Goal: Task Accomplishment & Management: Use online tool/utility

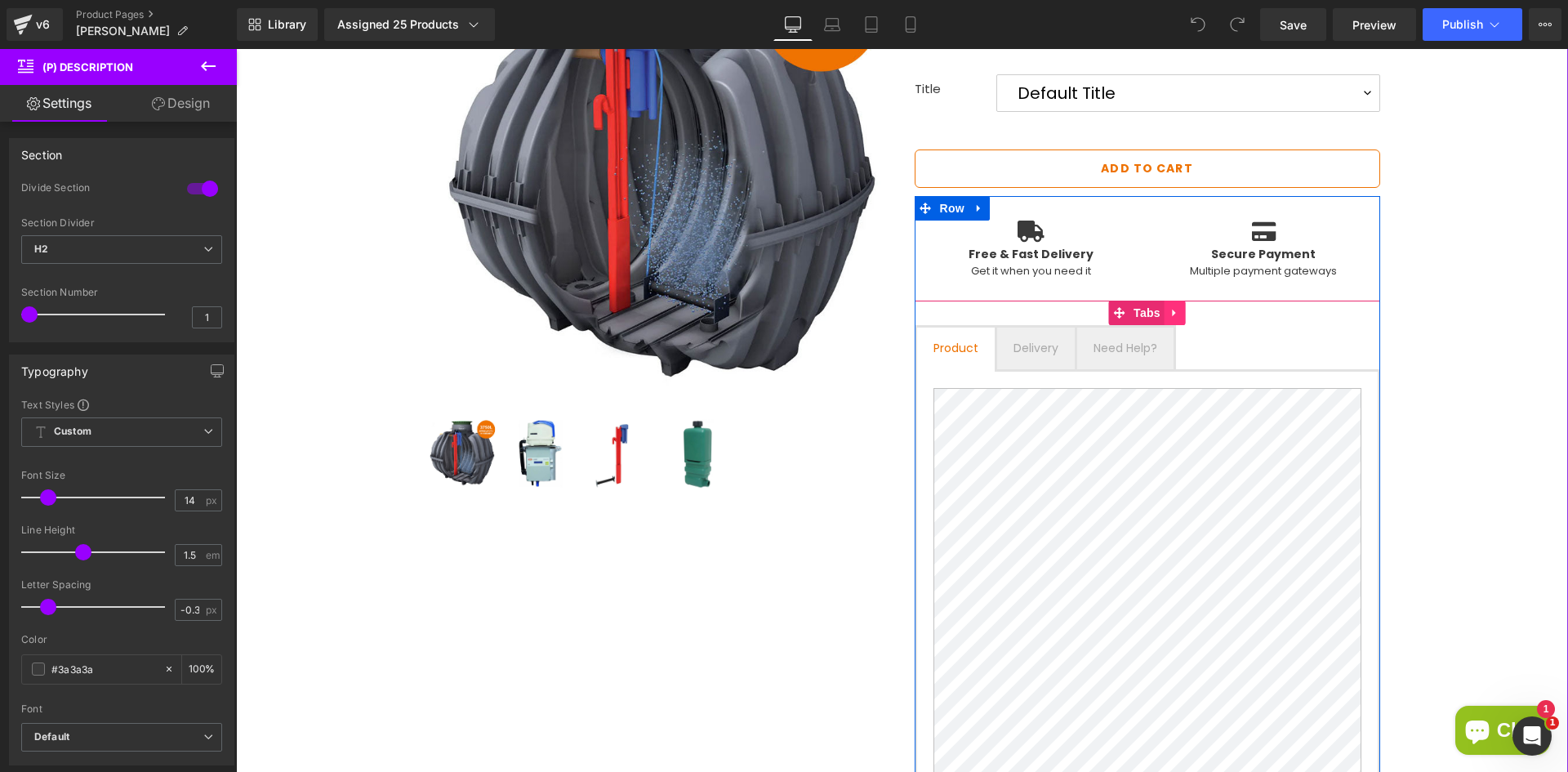
click at [1170, 316] on icon at bounding box center [1175, 313] width 11 height 12
click at [1105, 310] on link "Tabs" at bounding box center [1104, 313] width 56 height 25
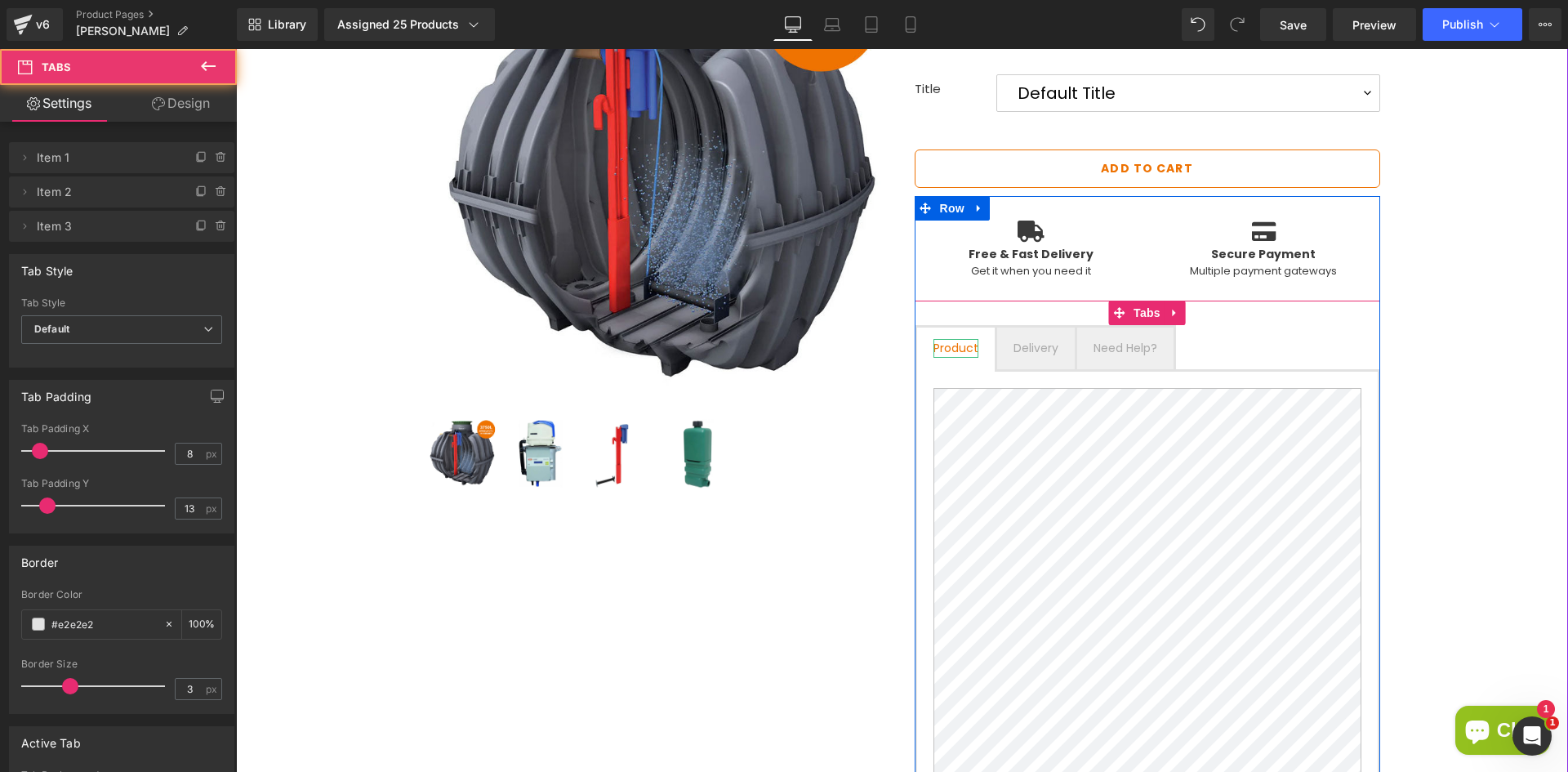
click at [959, 345] on div "Product" at bounding box center [955, 348] width 45 height 18
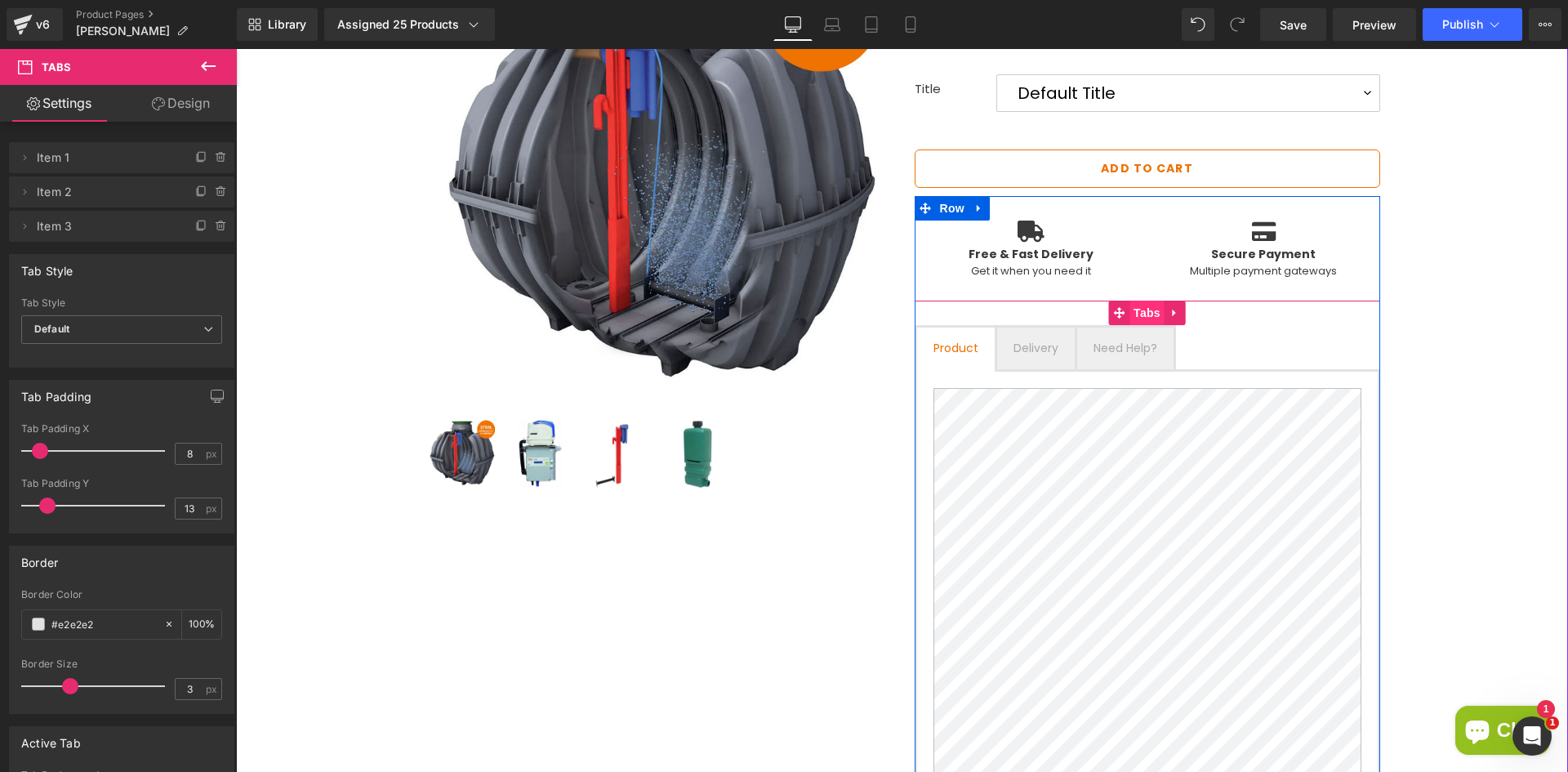
click at [1131, 316] on span "Tabs" at bounding box center [1147, 313] width 35 height 25
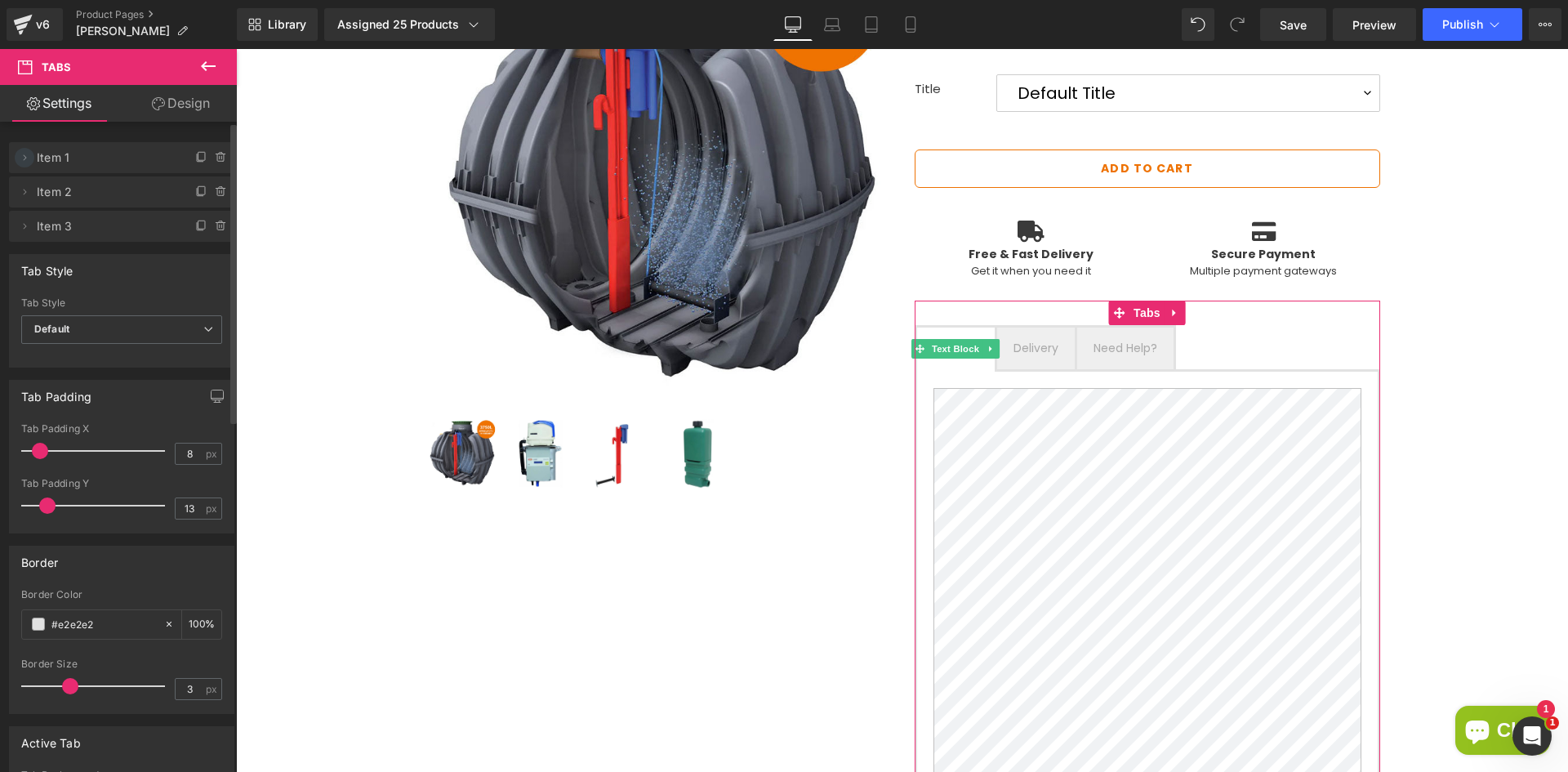
click at [30, 156] on icon at bounding box center [25, 158] width 13 height 13
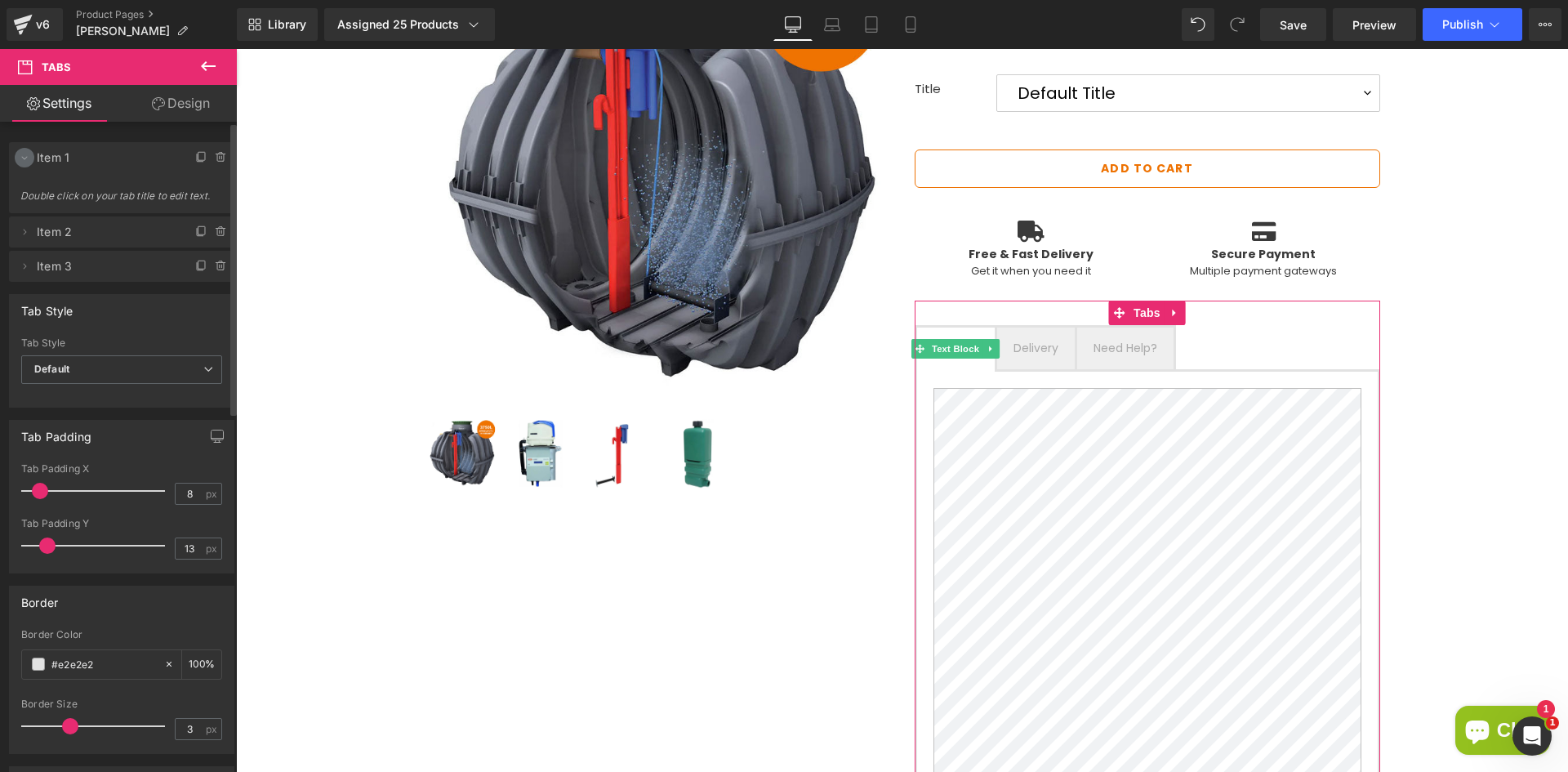
click at [28, 154] on icon at bounding box center [25, 158] width 13 height 13
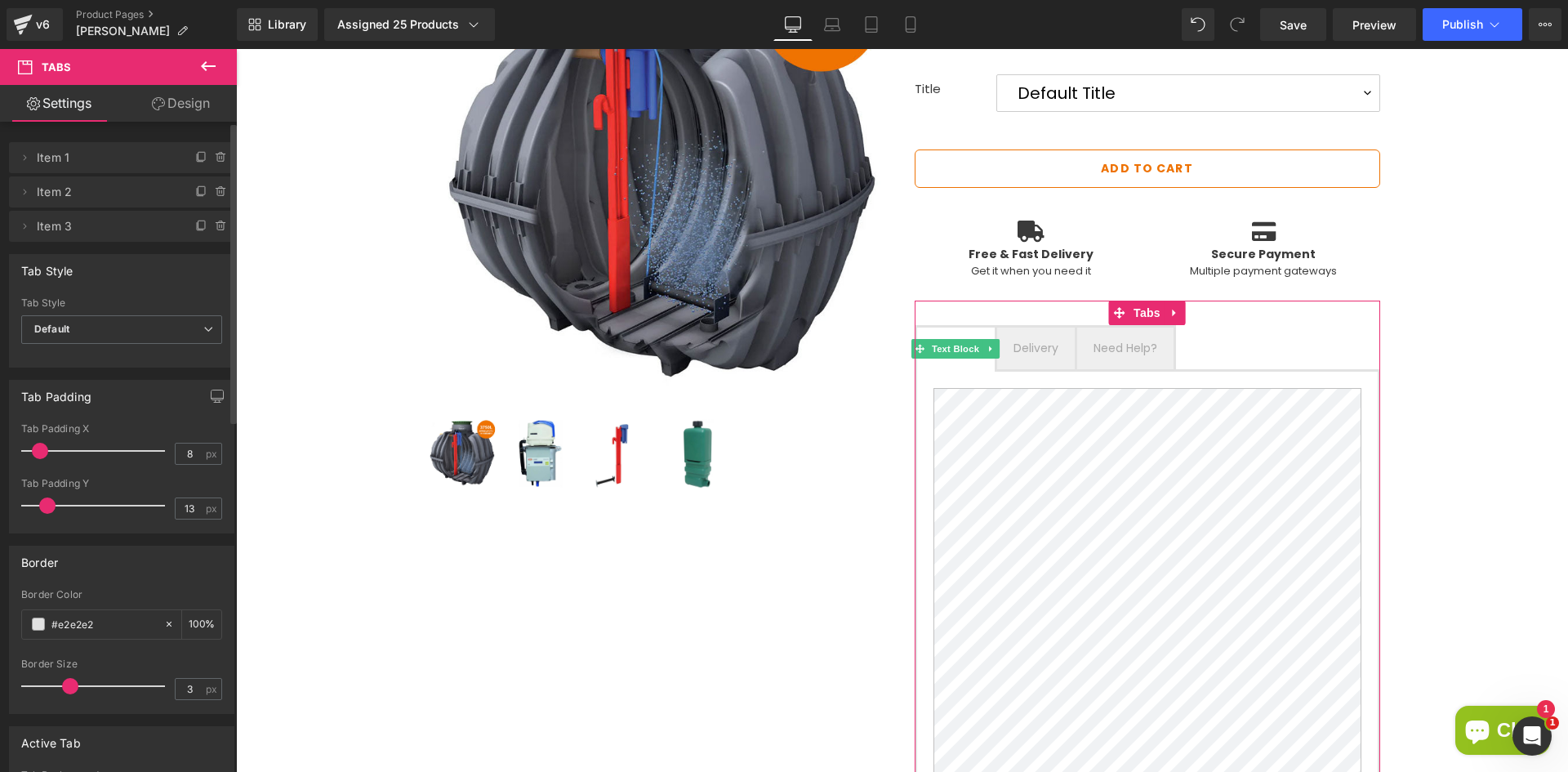
click at [101, 166] on span "Item 1" at bounding box center [106, 158] width 138 height 31
click at [56, 155] on span "Item 1" at bounding box center [106, 158] width 138 height 31
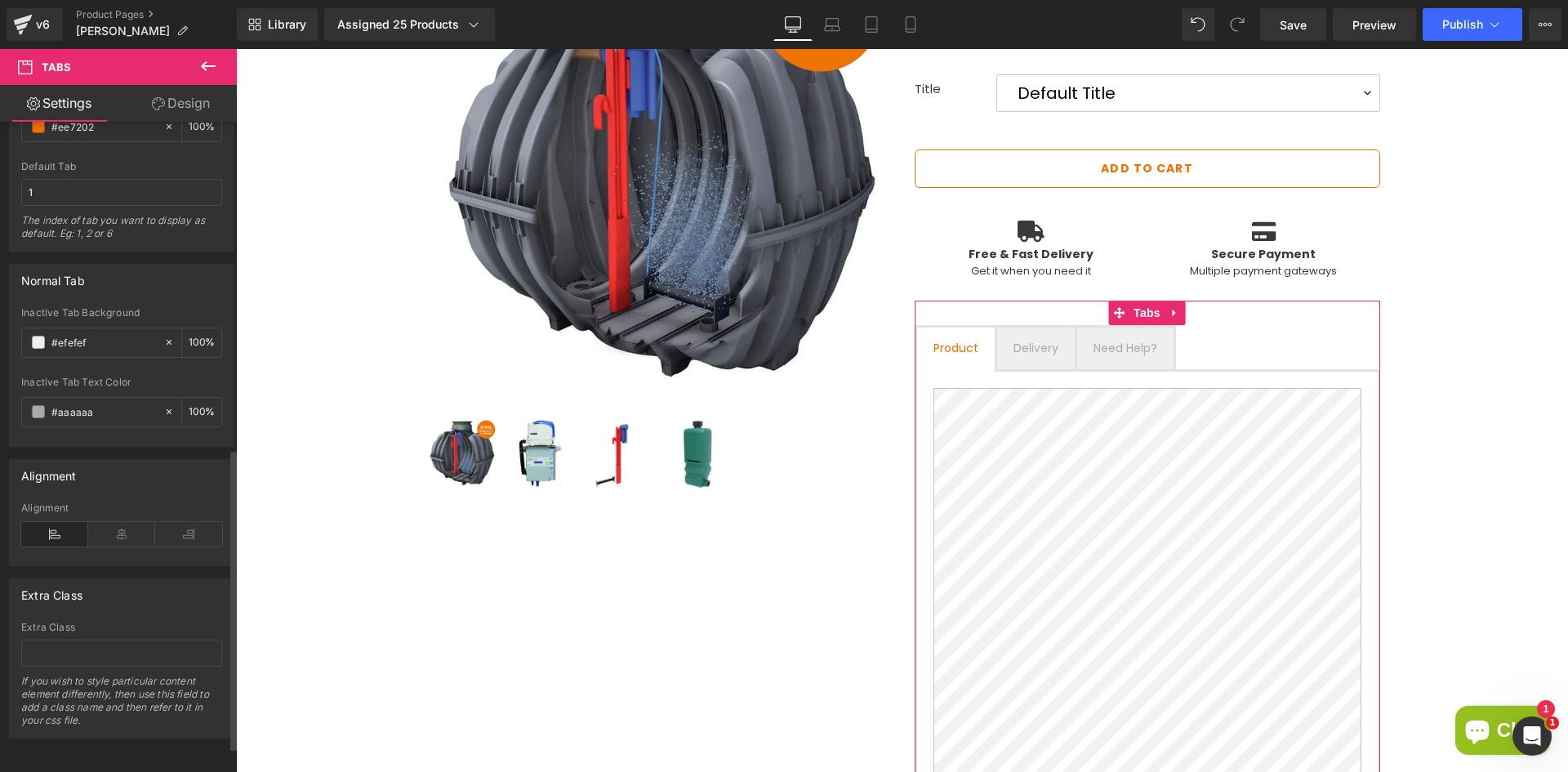
scroll to position [760, 0]
click at [115, 522] on icon at bounding box center [121, 534] width 67 height 25
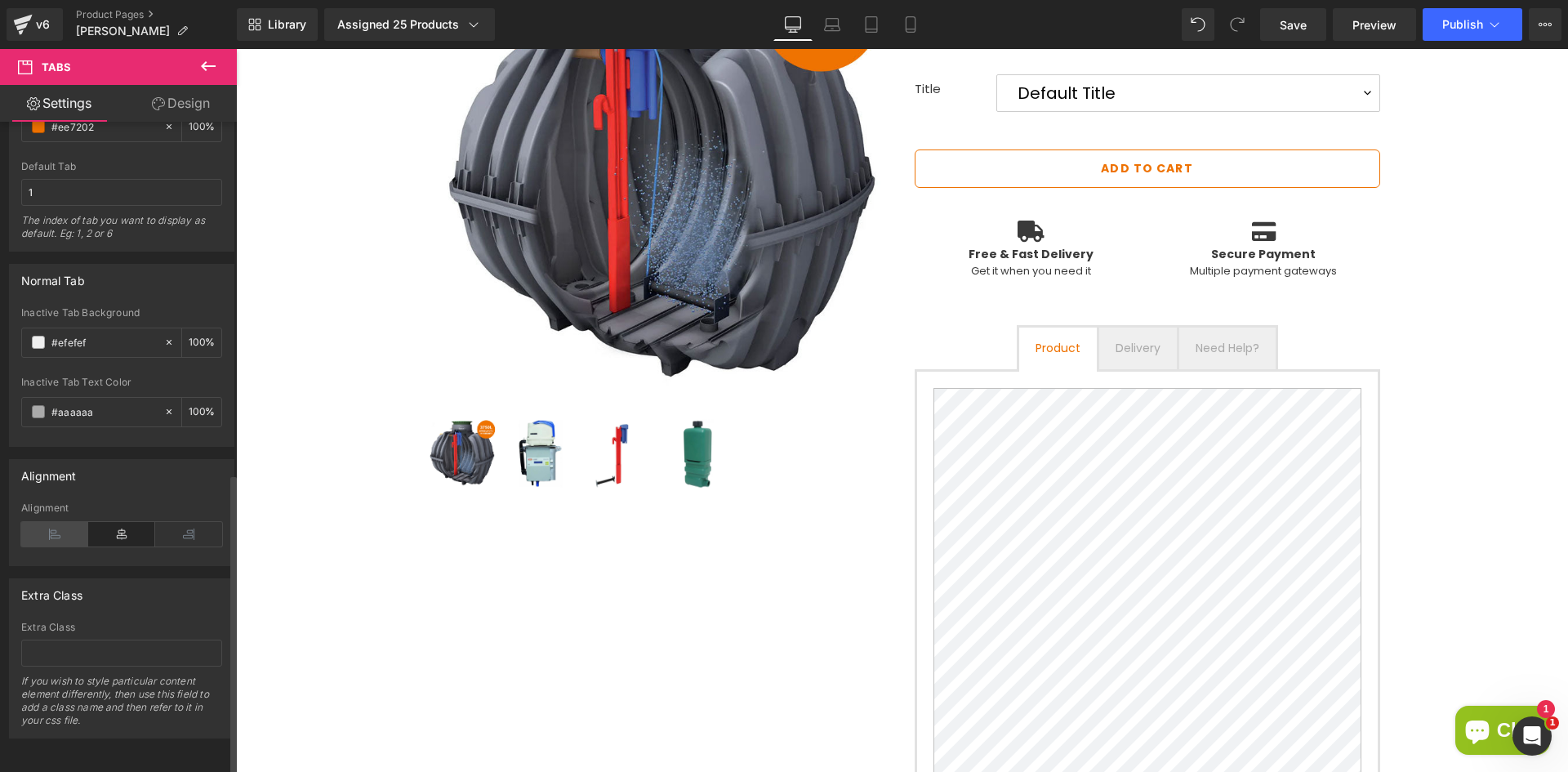
click at [55, 522] on icon at bounding box center [54, 534] width 67 height 25
click at [89, 522] on icon at bounding box center [121, 534] width 67 height 25
click at [37, 522] on icon at bounding box center [54, 534] width 67 height 25
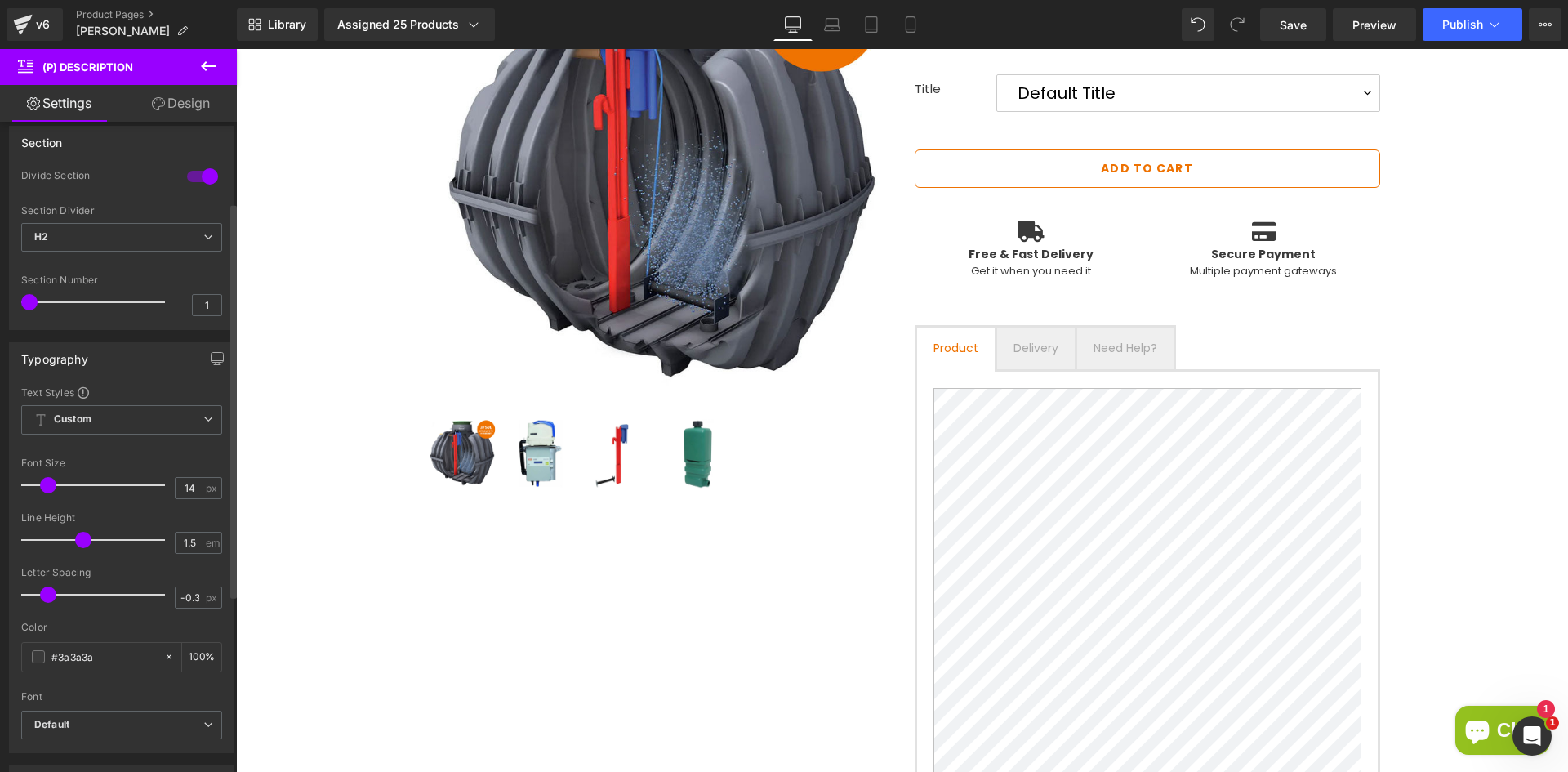
scroll to position [0, 0]
